Goal: Task Accomplishment & Management: Manage account settings

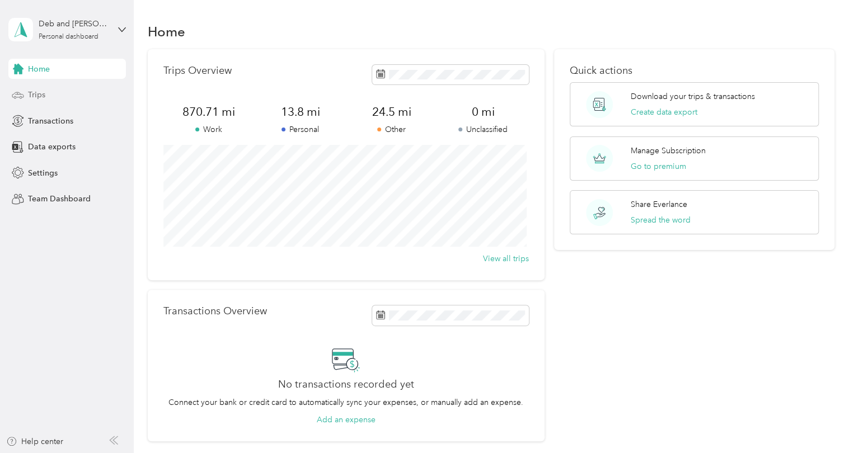
click at [32, 92] on span "Trips" at bounding box center [36, 95] width 17 height 12
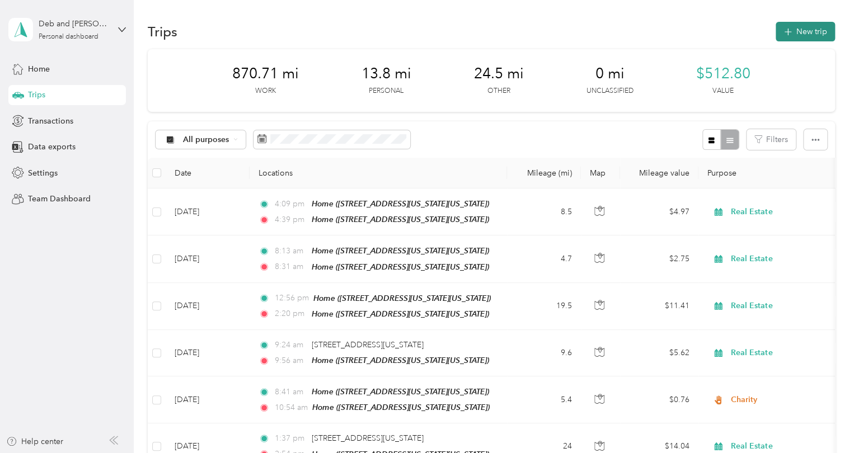
click at [797, 32] on button "New trip" at bounding box center [804, 32] width 59 height 20
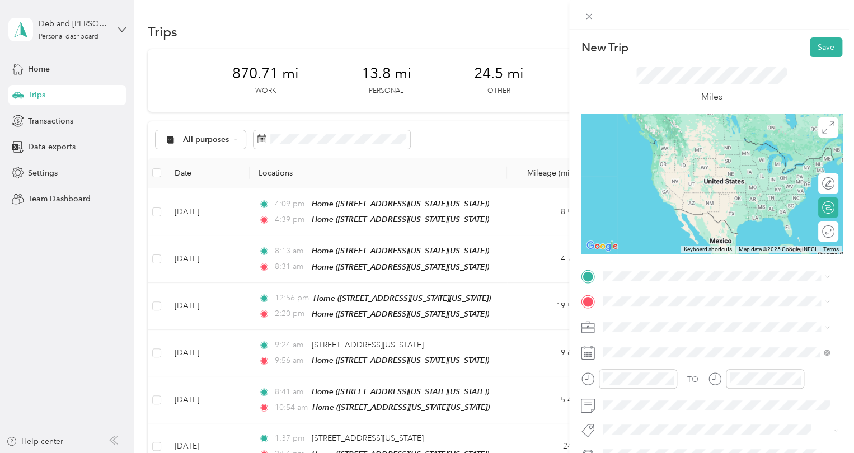
click at [665, 332] on span "[STREET_ADDRESS][US_STATE][US_STATE]" at bounding box center [700, 327] width 153 height 10
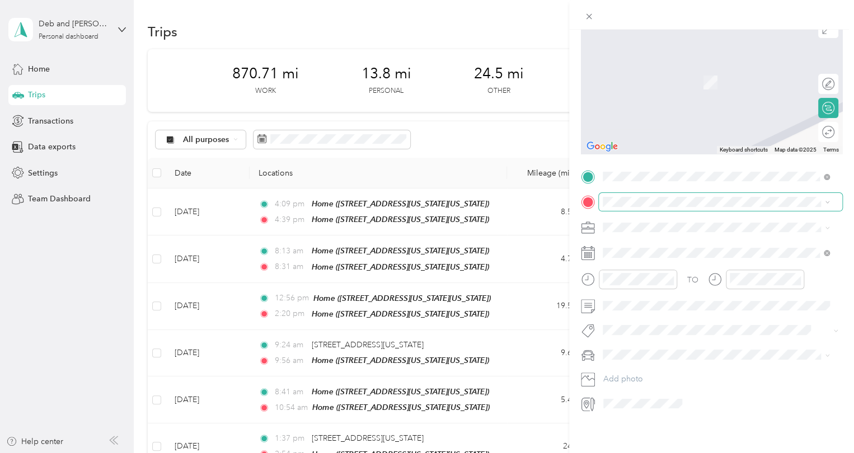
scroll to position [52, 0]
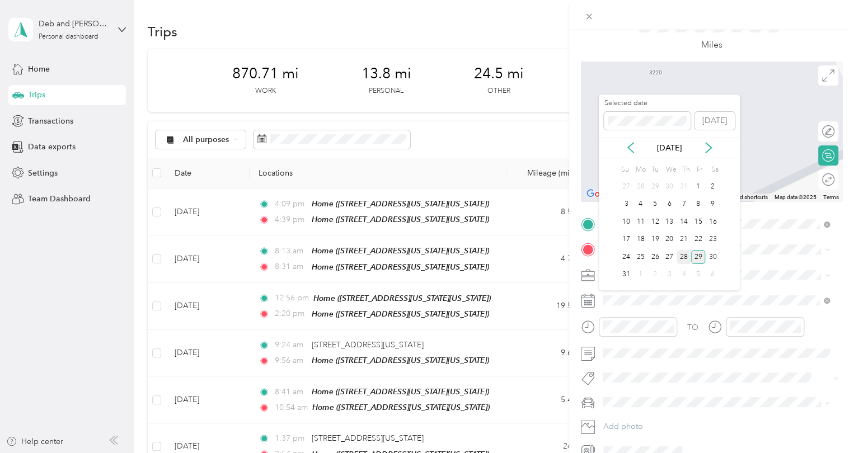
click at [684, 258] on div "28" at bounding box center [683, 257] width 15 height 14
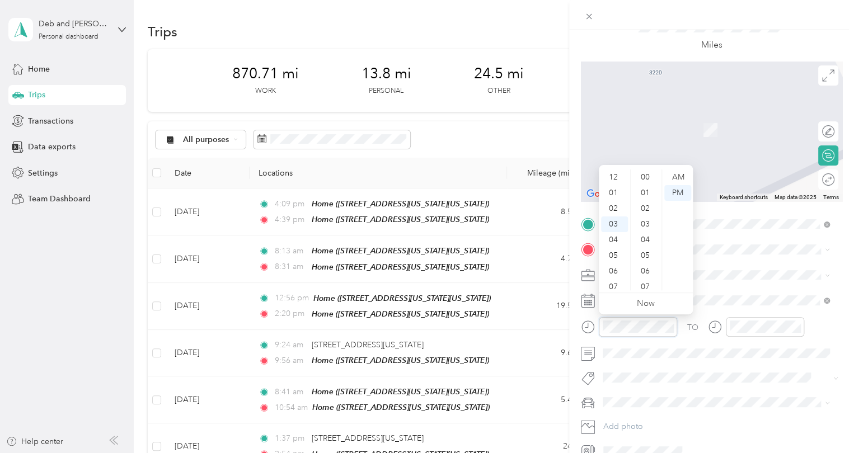
scroll to position [705, 0]
click at [678, 177] on div "AM" at bounding box center [677, 177] width 27 height 16
click at [614, 253] on div "09" at bounding box center [614, 251] width 27 height 16
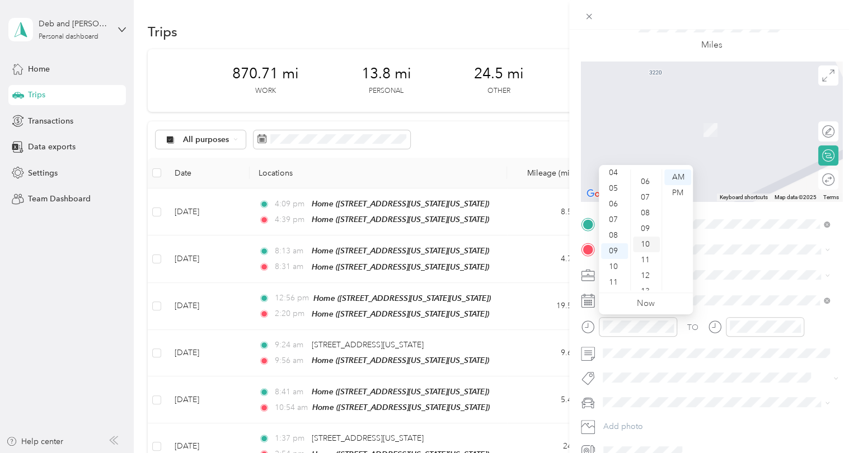
click at [643, 246] on div "10" at bounding box center [646, 245] width 27 height 16
click at [727, 387] on div "TO Add photo" at bounding box center [711, 337] width 261 height 245
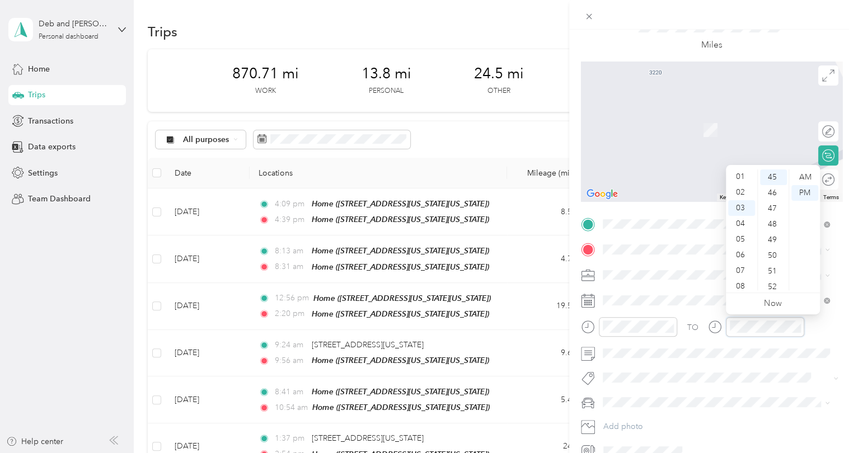
scroll to position [0, 0]
click at [738, 209] on div "02" at bounding box center [741, 209] width 27 height 16
click at [770, 178] on div "45" at bounding box center [773, 177] width 27 height 16
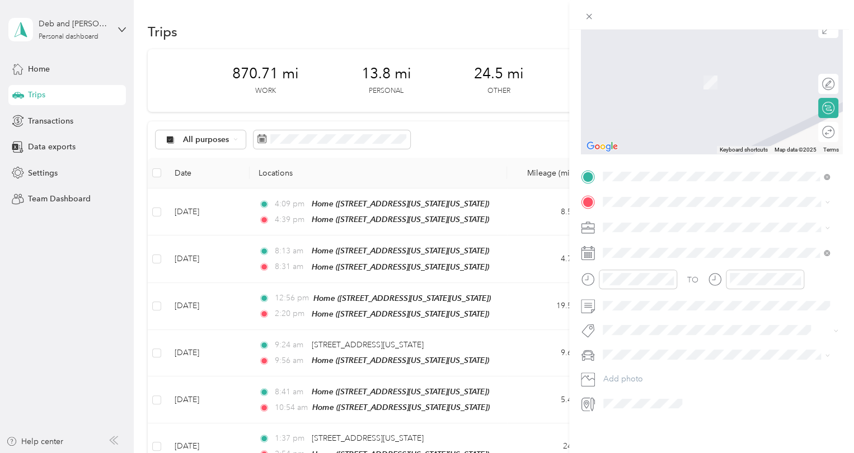
scroll to position [0, 0]
click at [625, 385] on div "Subaru Forester" at bounding box center [715, 385] width 219 height 12
click at [615, 278] on div "Real Estate" at bounding box center [715, 278] width 219 height 12
click at [641, 249] on div "1833 [STREET_ADDRESS][US_STATE]" at bounding box center [680, 244] width 112 height 23
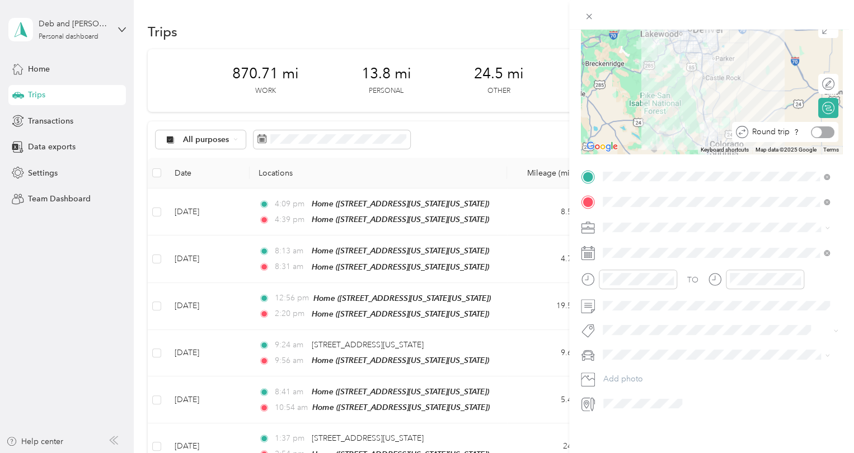
click at [819, 126] on div at bounding box center [822, 132] width 23 height 12
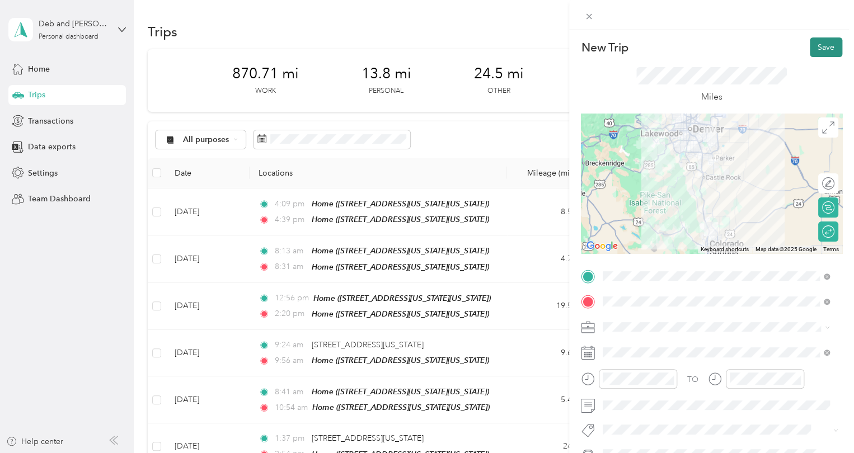
click at [813, 46] on button "Save" at bounding box center [825, 47] width 32 height 20
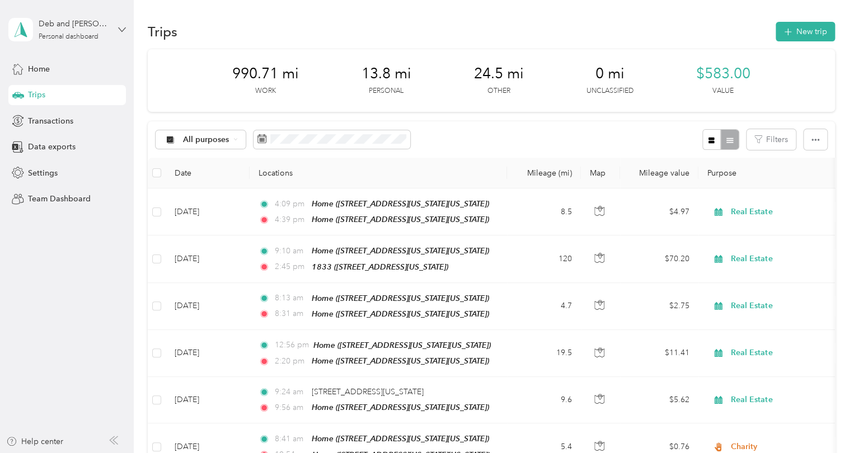
click at [122, 27] on icon at bounding box center [122, 30] width 8 height 8
click at [120, 32] on icon at bounding box center [122, 30] width 8 height 8
click at [44, 95] on div "Log out" at bounding box center [126, 92] width 220 height 20
